Goal: Task Accomplishment & Management: Use online tool/utility

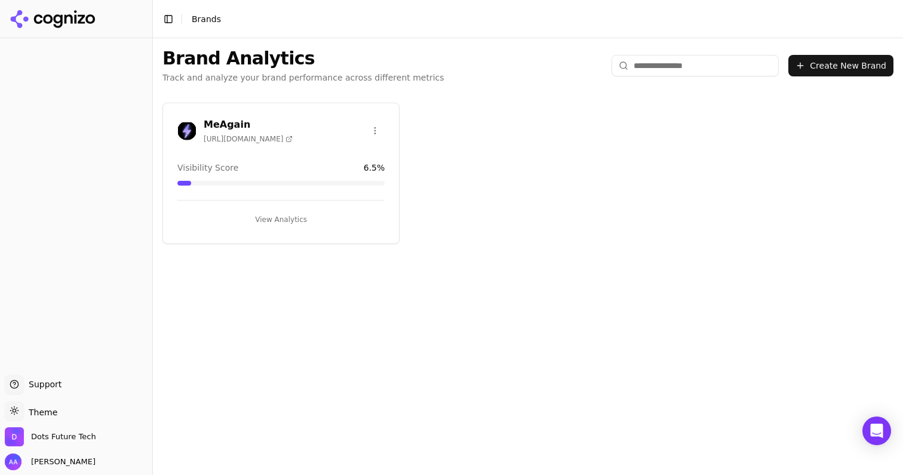
click at [266, 134] on span "[URL][DOMAIN_NAME]" at bounding box center [248, 139] width 89 height 10
click at [285, 222] on button "View Analytics" at bounding box center [280, 219] width 207 height 19
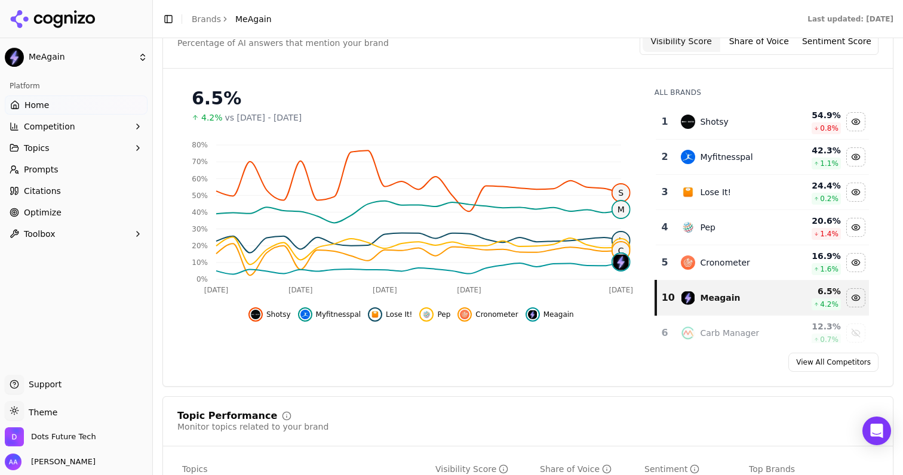
scroll to position [140, 0]
click at [465, 318] on img "Hide cronometer data" at bounding box center [465, 314] width 10 height 10
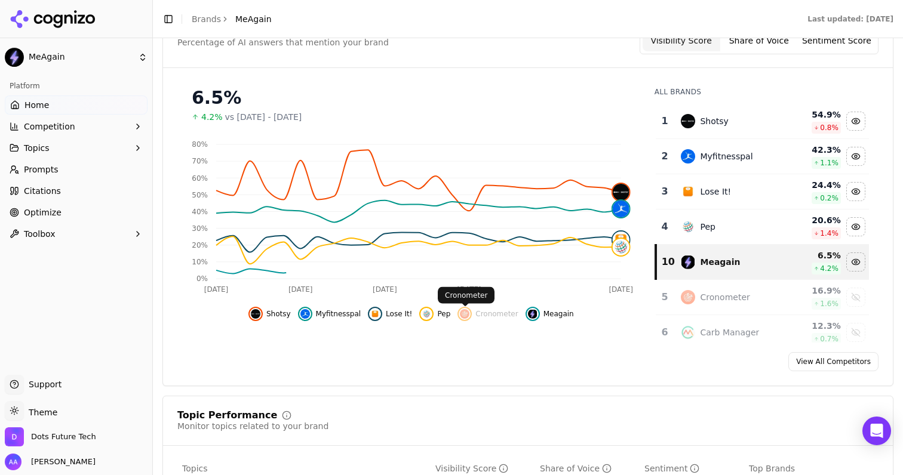
click at [419, 320] on div "Shotsy Myfitnesspal Lose It! Pep Cronometer Meagain" at bounding box center [411, 311] width 468 height 22
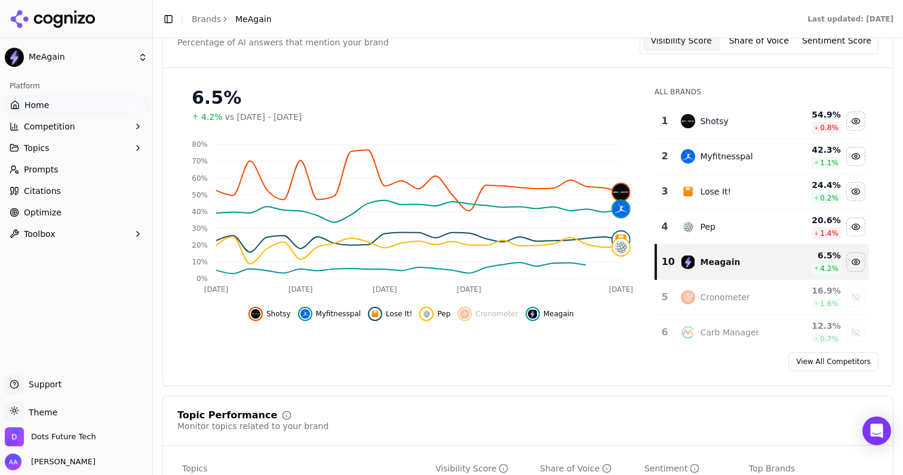
click at [383, 317] on button "Lose It!" at bounding box center [390, 314] width 44 height 14
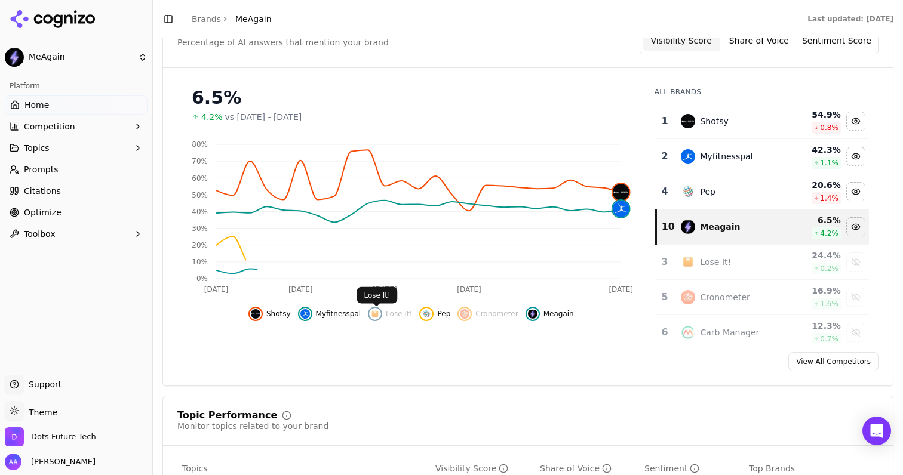
click at [324, 315] on span "Myfitnesspal" at bounding box center [338, 314] width 45 height 10
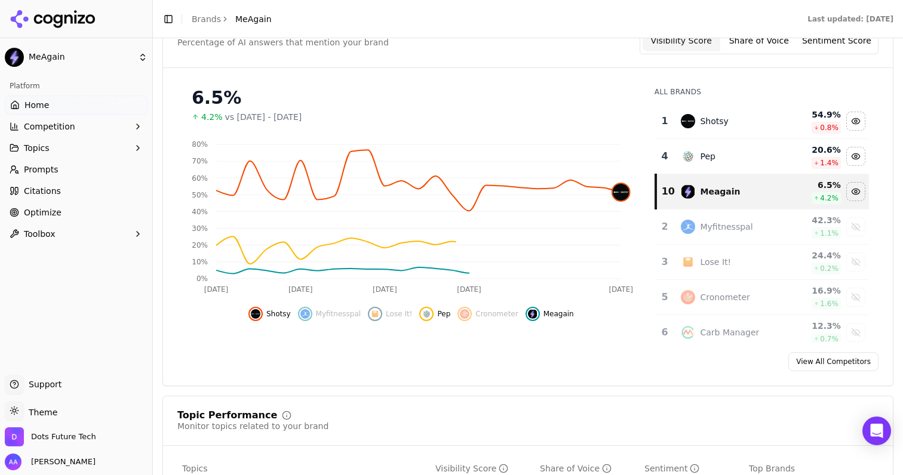
click at [265, 315] on button "Shotsy" at bounding box center [269, 314] width 42 height 14
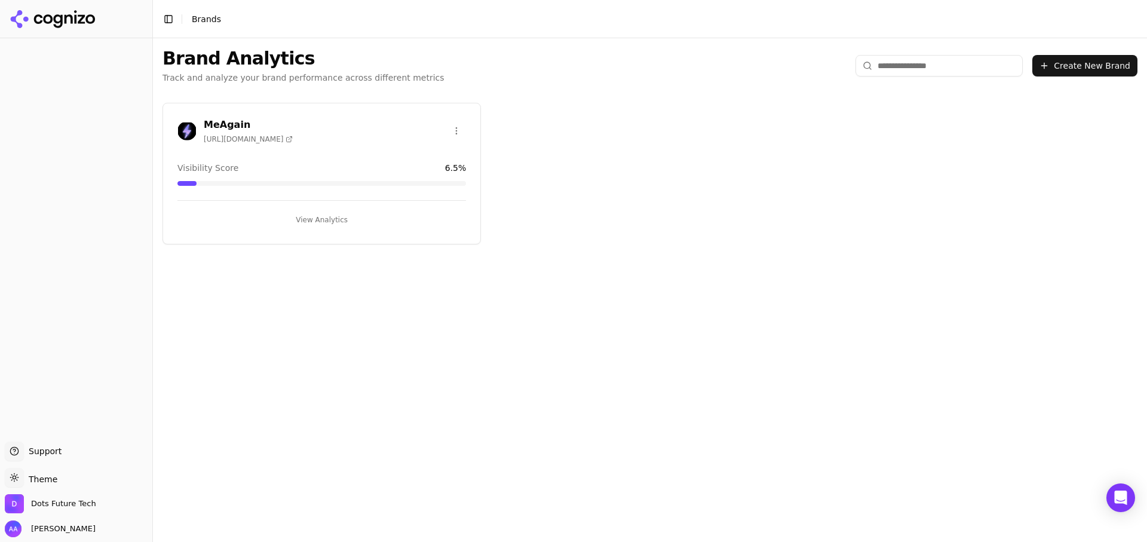
click at [351, 128] on div "MeAgain [URL][DOMAIN_NAME]" at bounding box center [321, 131] width 289 height 26
click at [285, 118] on div "MeAgain [URL][DOMAIN_NAME]" at bounding box center [321, 131] width 289 height 26
click at [310, 222] on button "View Analytics" at bounding box center [321, 219] width 289 height 19
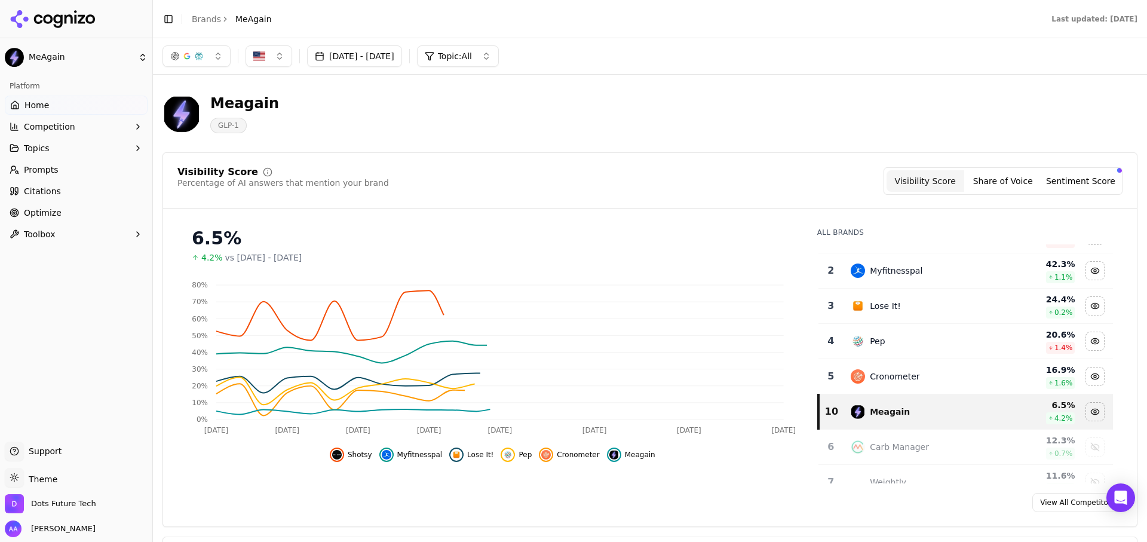
scroll to position [27, 0]
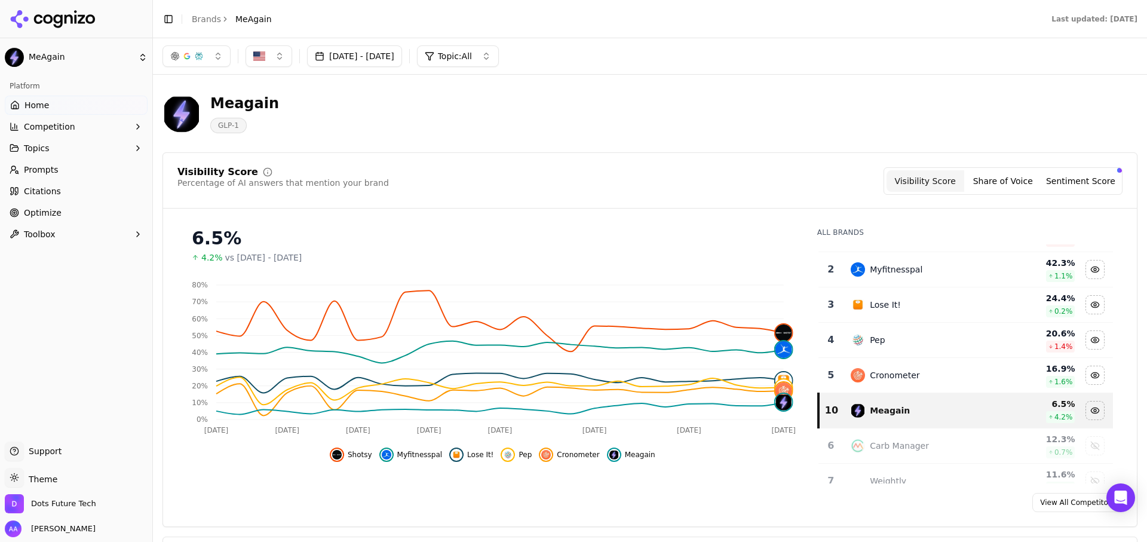
click at [574, 456] on span "Cronometer" at bounding box center [578, 455] width 42 height 10
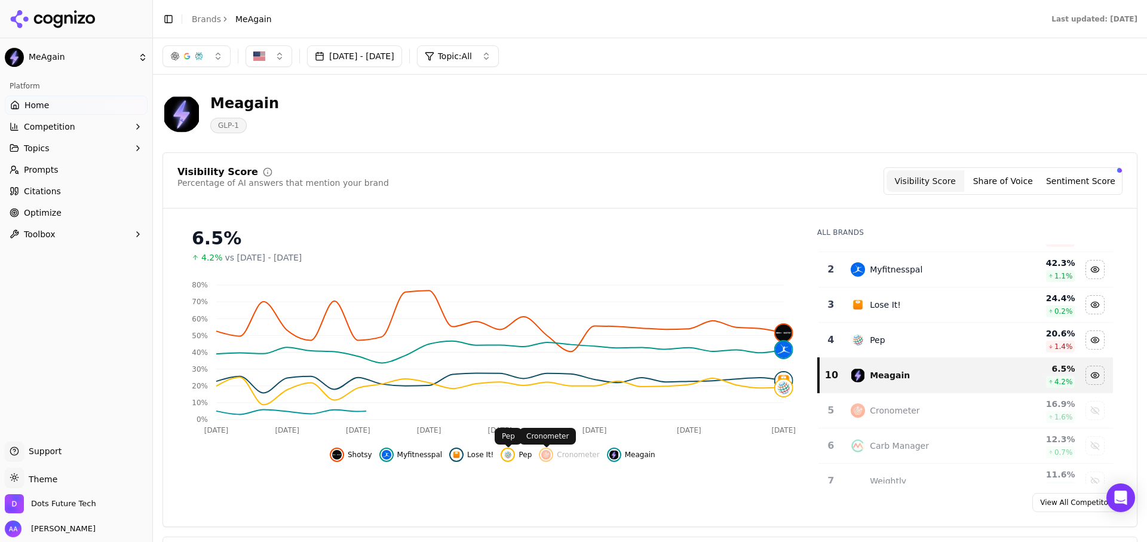
click at [506, 453] on img "Hide pep data" at bounding box center [508, 455] width 10 height 10
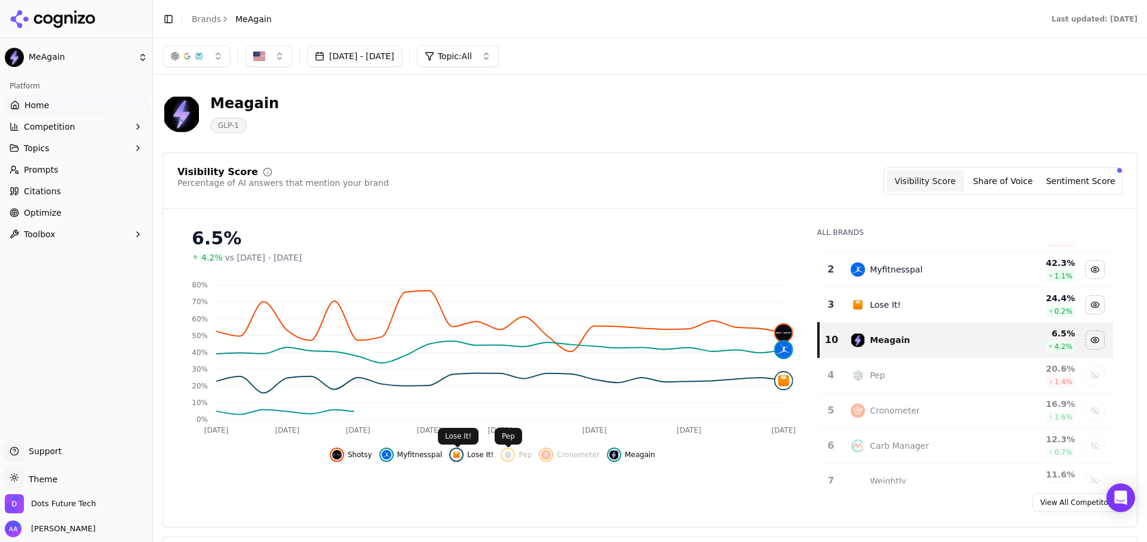
click at [452, 455] on img "Hide lose it! data" at bounding box center [457, 455] width 10 height 10
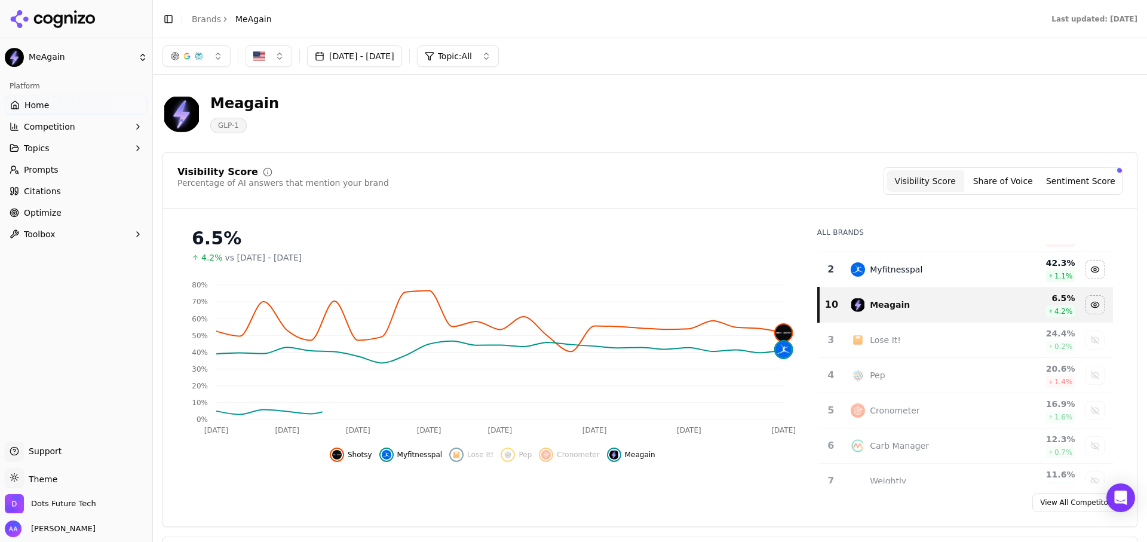
click at [416, 455] on span "Myfitnesspal" at bounding box center [419, 455] width 45 height 10
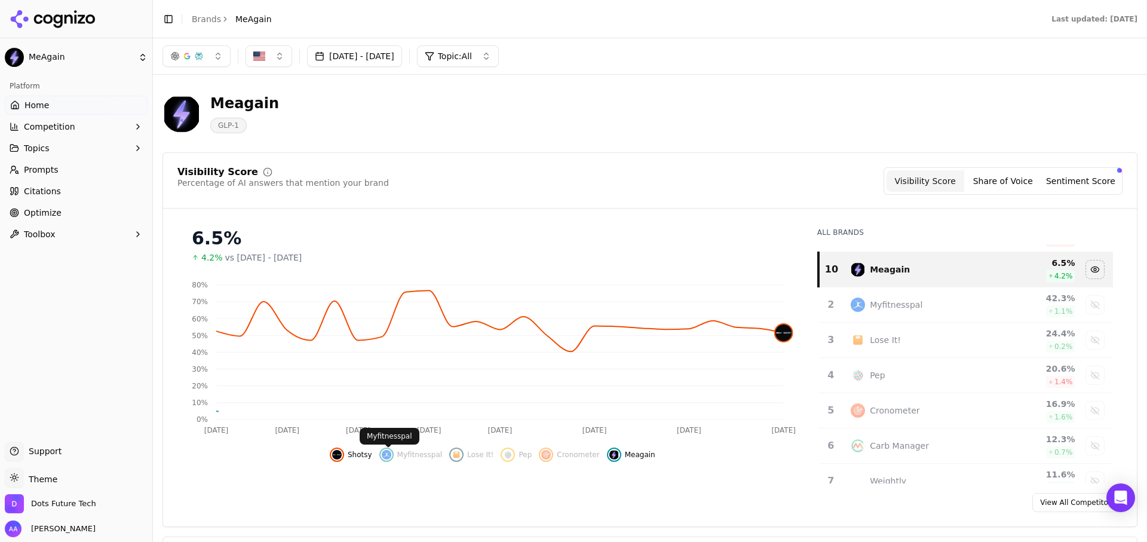
click at [340, 455] on body "MeAgain Platform Home Competition Topics Prompts Citations Optimize Toolbox Sup…" at bounding box center [573, 271] width 1147 height 542
